Goal: Task Accomplishment & Management: Complete application form

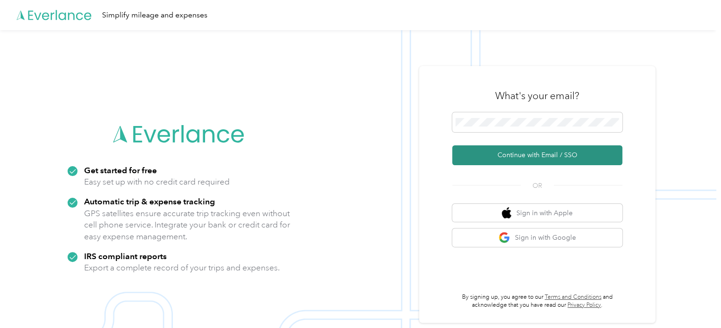
click at [522, 165] on button "Continue with Email / SSO" at bounding box center [537, 155] width 170 height 20
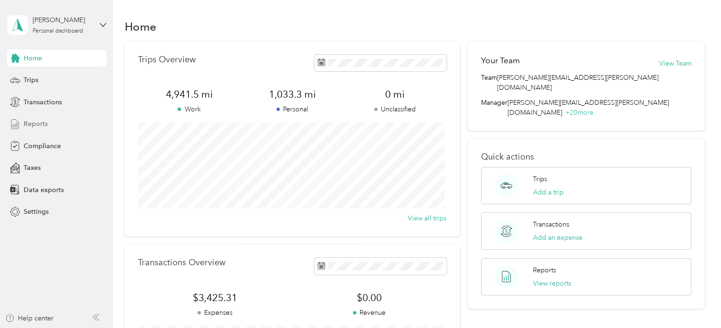
click at [32, 121] on span "Reports" at bounding box center [36, 124] width 24 height 10
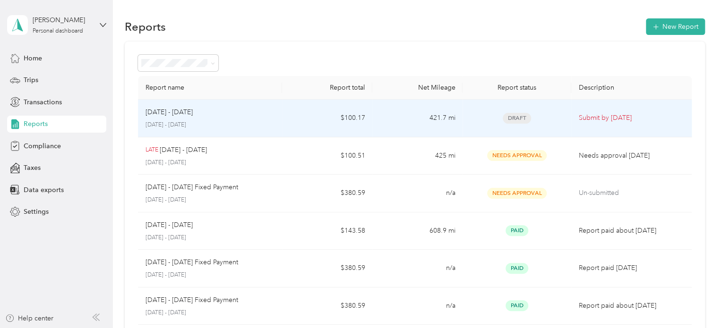
click at [483, 115] on div "Draft" at bounding box center [516, 118] width 93 height 11
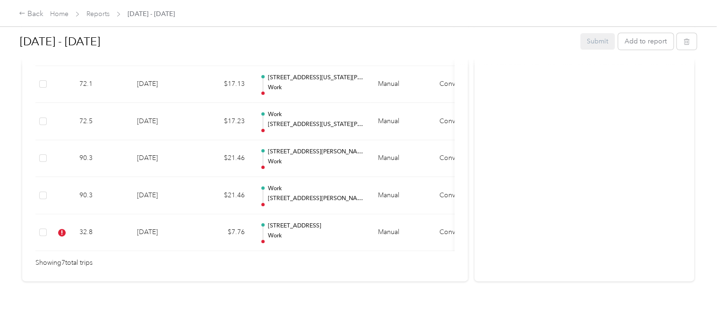
scroll to position [383, 0]
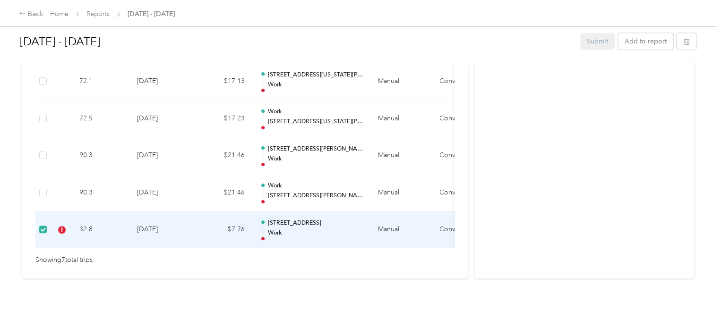
click at [98, 212] on td "32.8" at bounding box center [101, 230] width 58 height 37
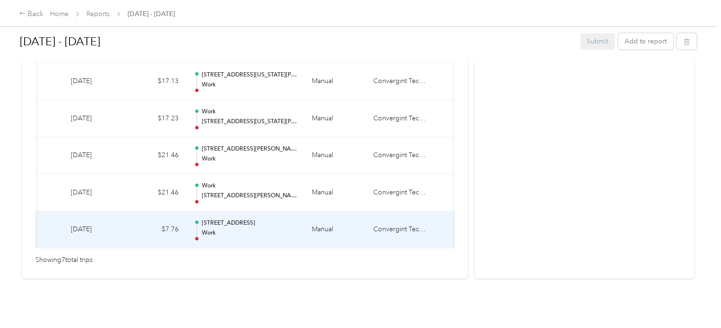
scroll to position [0, 156]
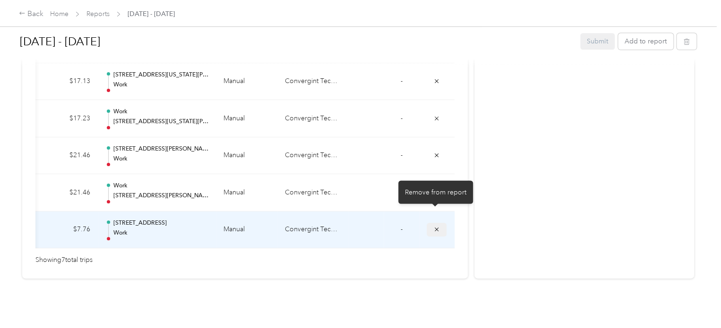
click at [435, 226] on icon "submit" at bounding box center [436, 229] width 7 height 7
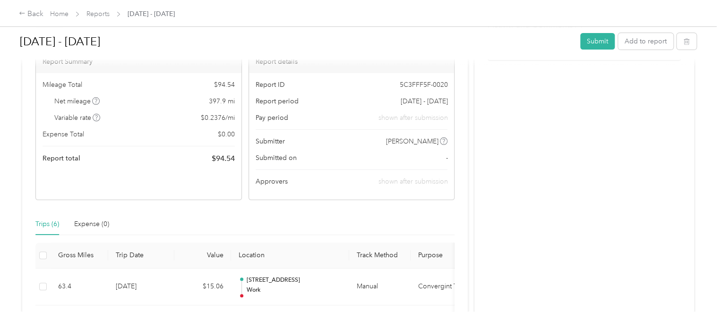
scroll to position [13, 0]
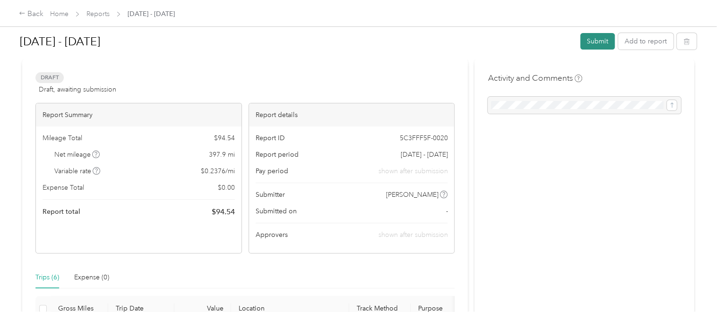
click at [594, 39] on button "Submit" at bounding box center [597, 41] width 34 height 17
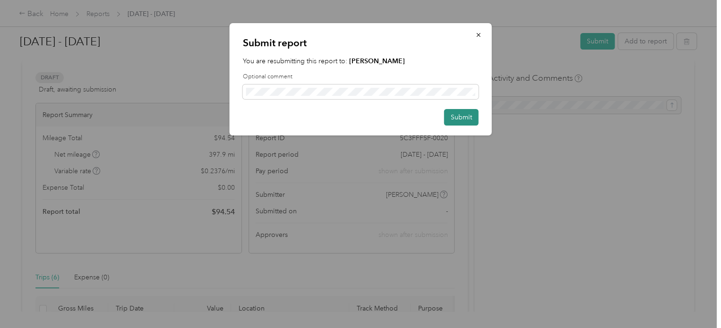
click at [464, 111] on button "Submit" at bounding box center [461, 117] width 34 height 17
